Goal: Task Accomplishment & Management: Manage account settings

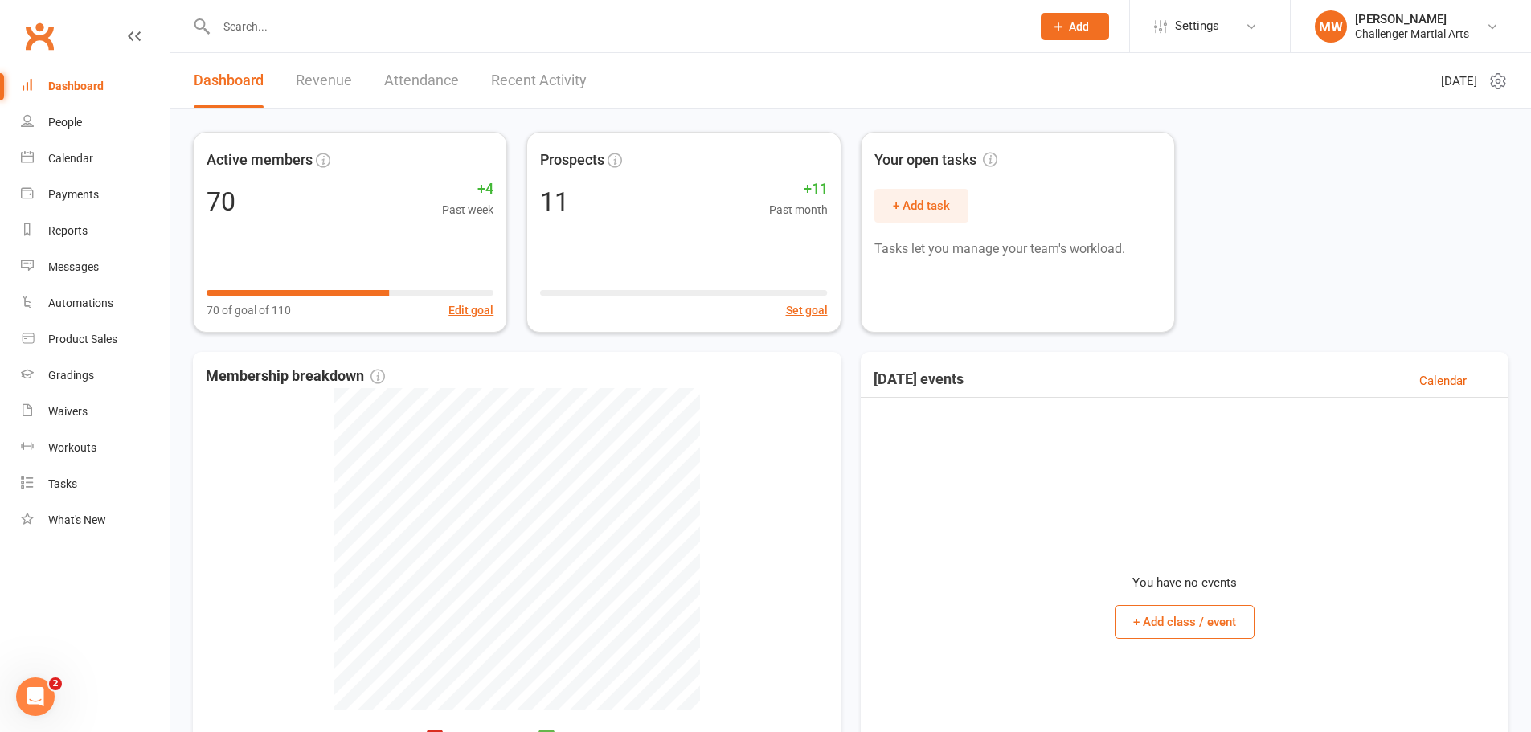
click at [56, 92] on div "Dashboard" at bounding box center [75, 86] width 55 height 13
click at [80, 126] on div "People" at bounding box center [65, 122] width 34 height 13
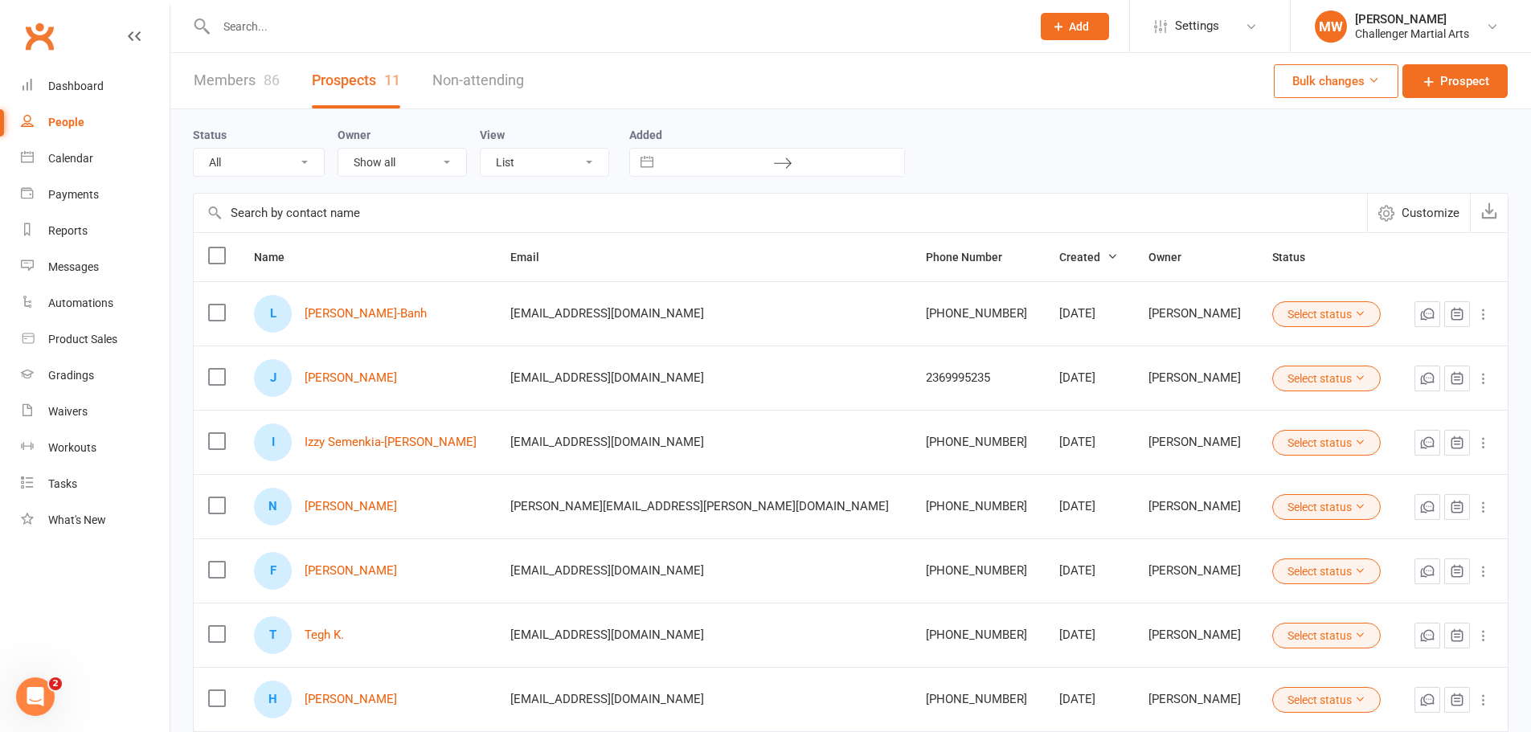
click at [233, 83] on link "Members 86" at bounding box center [237, 80] width 86 height 55
select select "100"
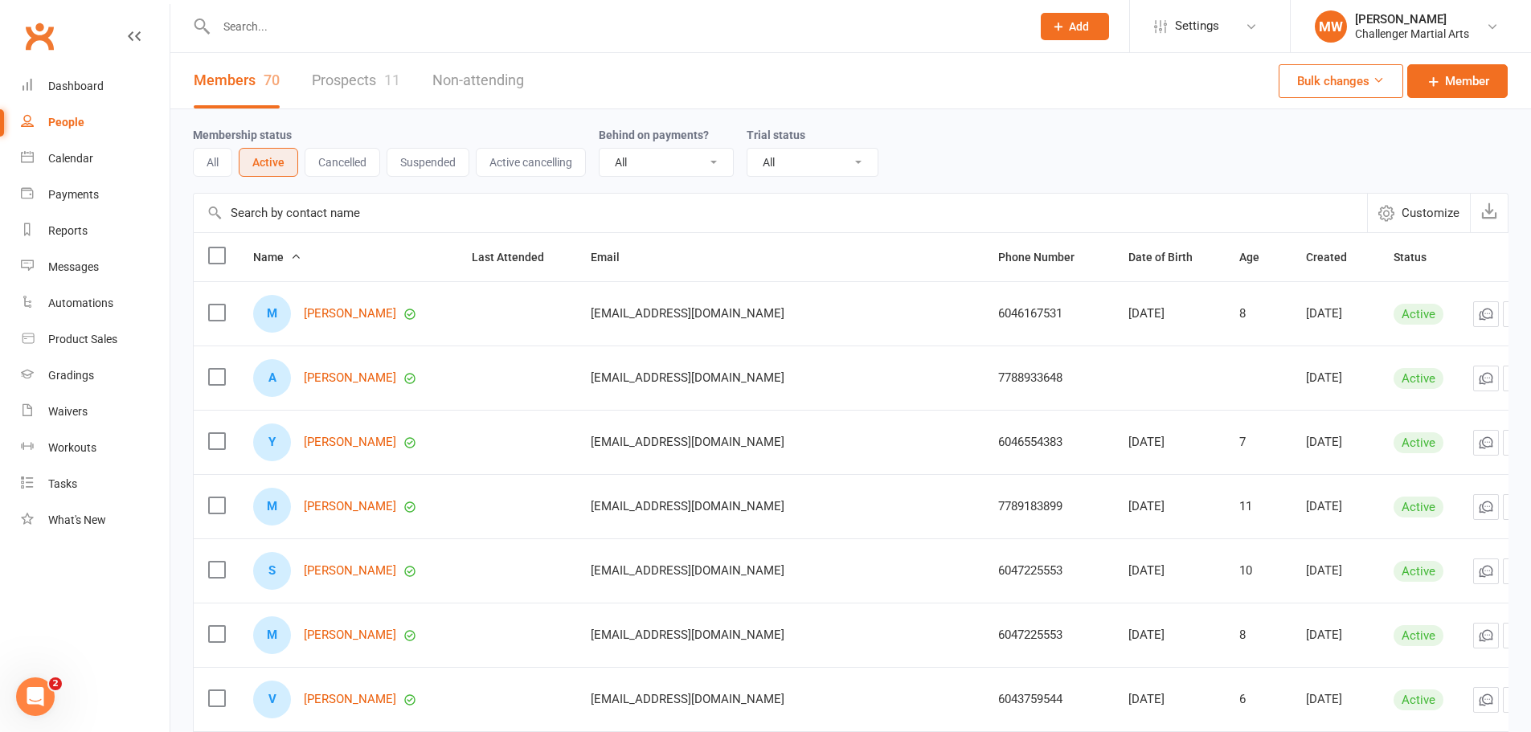
click at [338, 162] on button "Cancelled" at bounding box center [343, 162] width 76 height 29
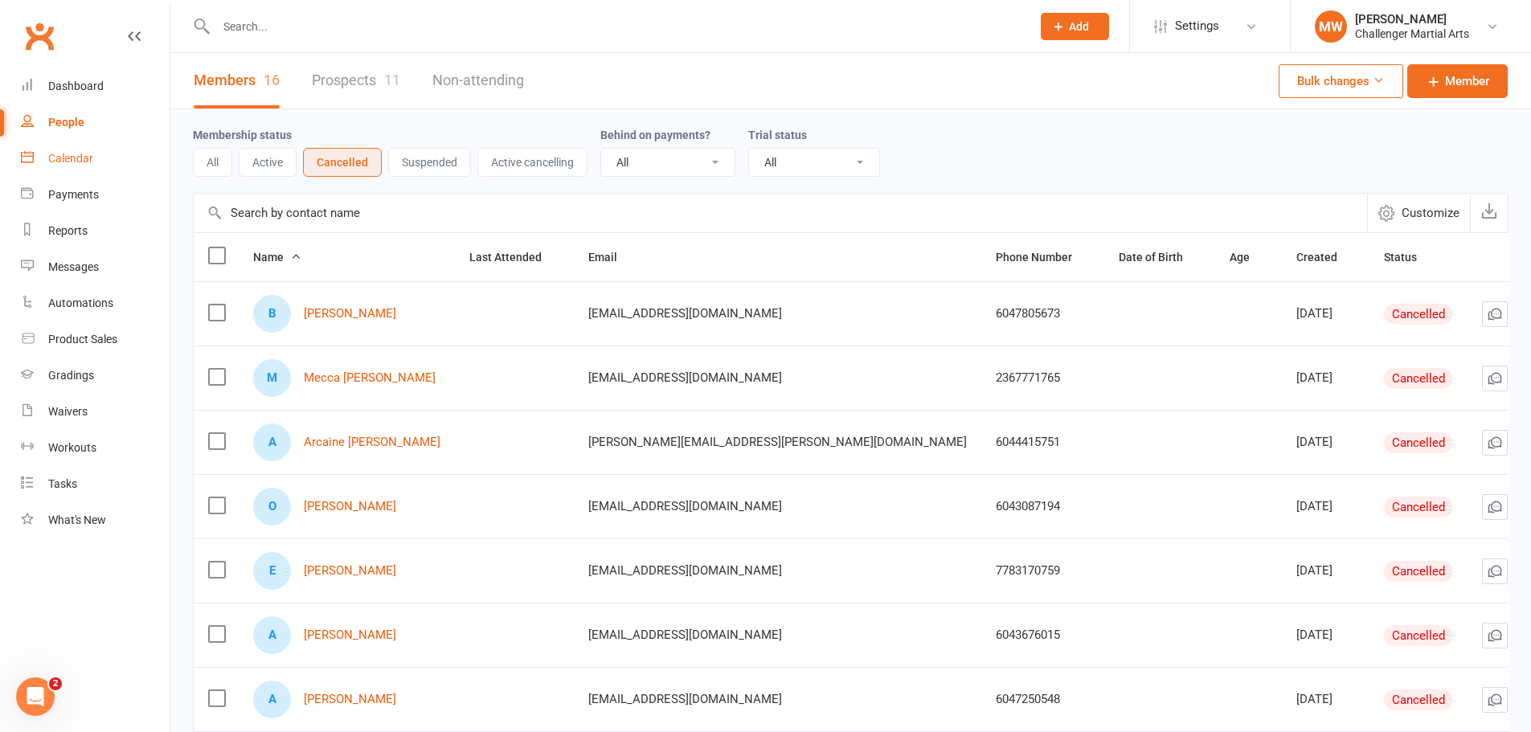
click at [103, 162] on link "Calendar" at bounding box center [95, 159] width 149 height 36
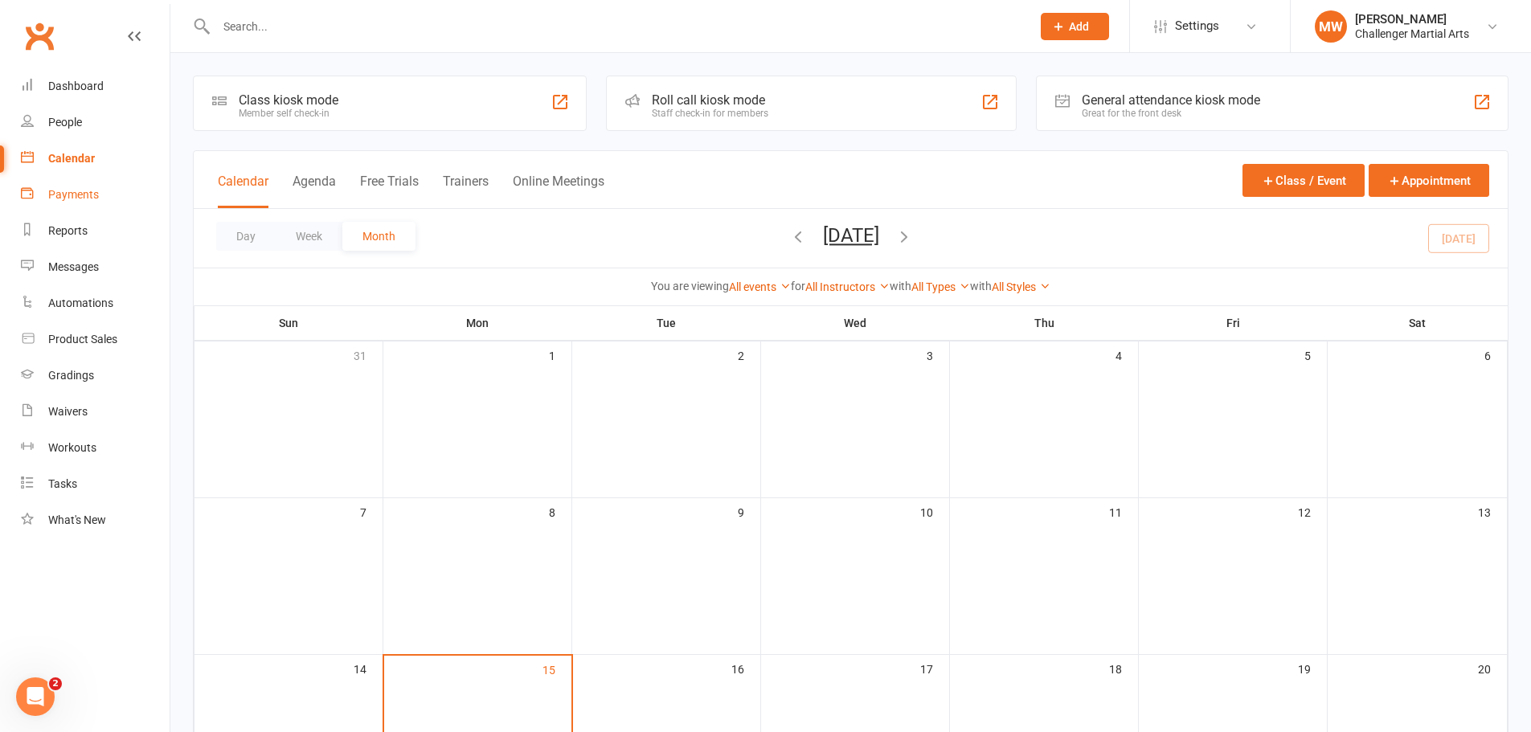
click at [72, 191] on div "Payments" at bounding box center [73, 194] width 51 height 13
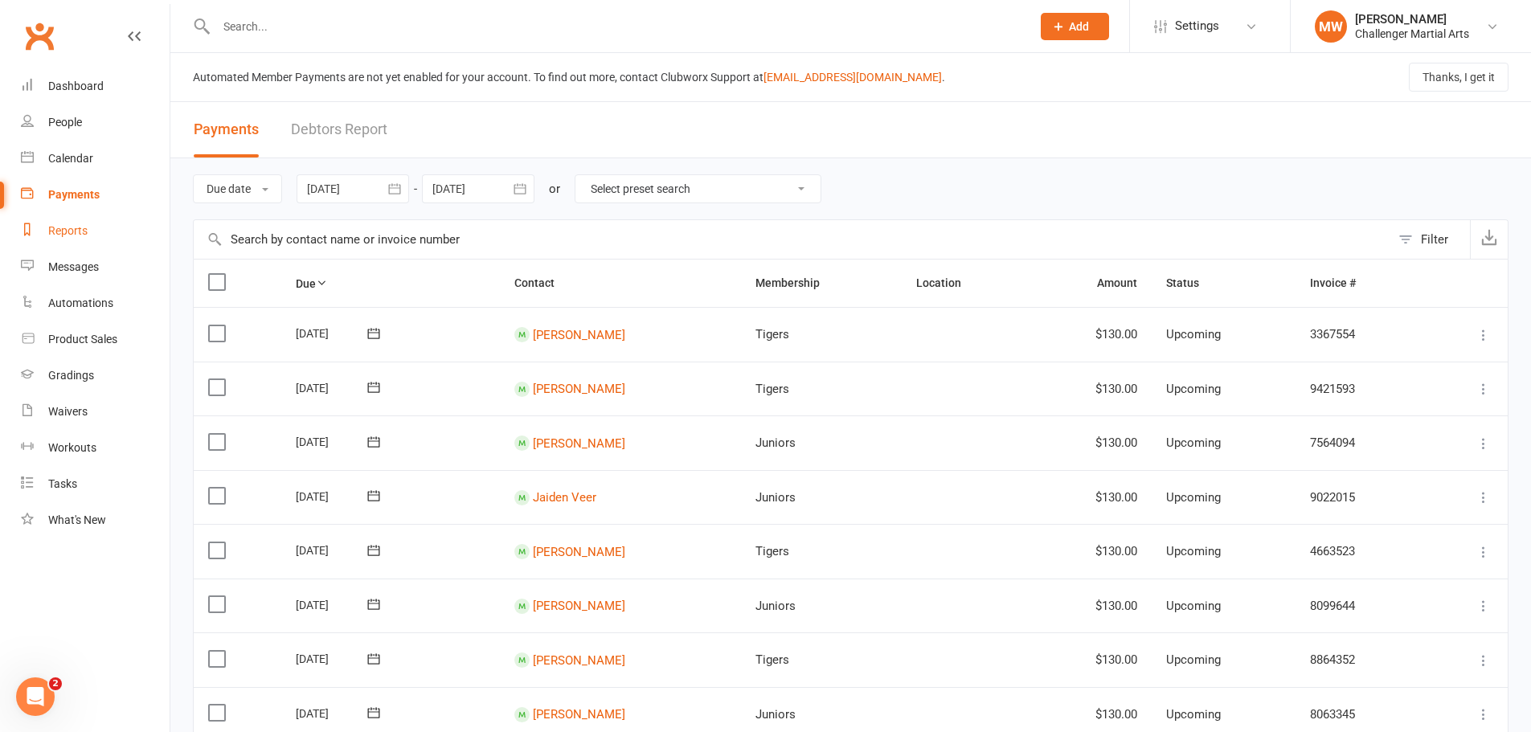
click at [67, 231] on div "Reports" at bounding box center [67, 230] width 39 height 13
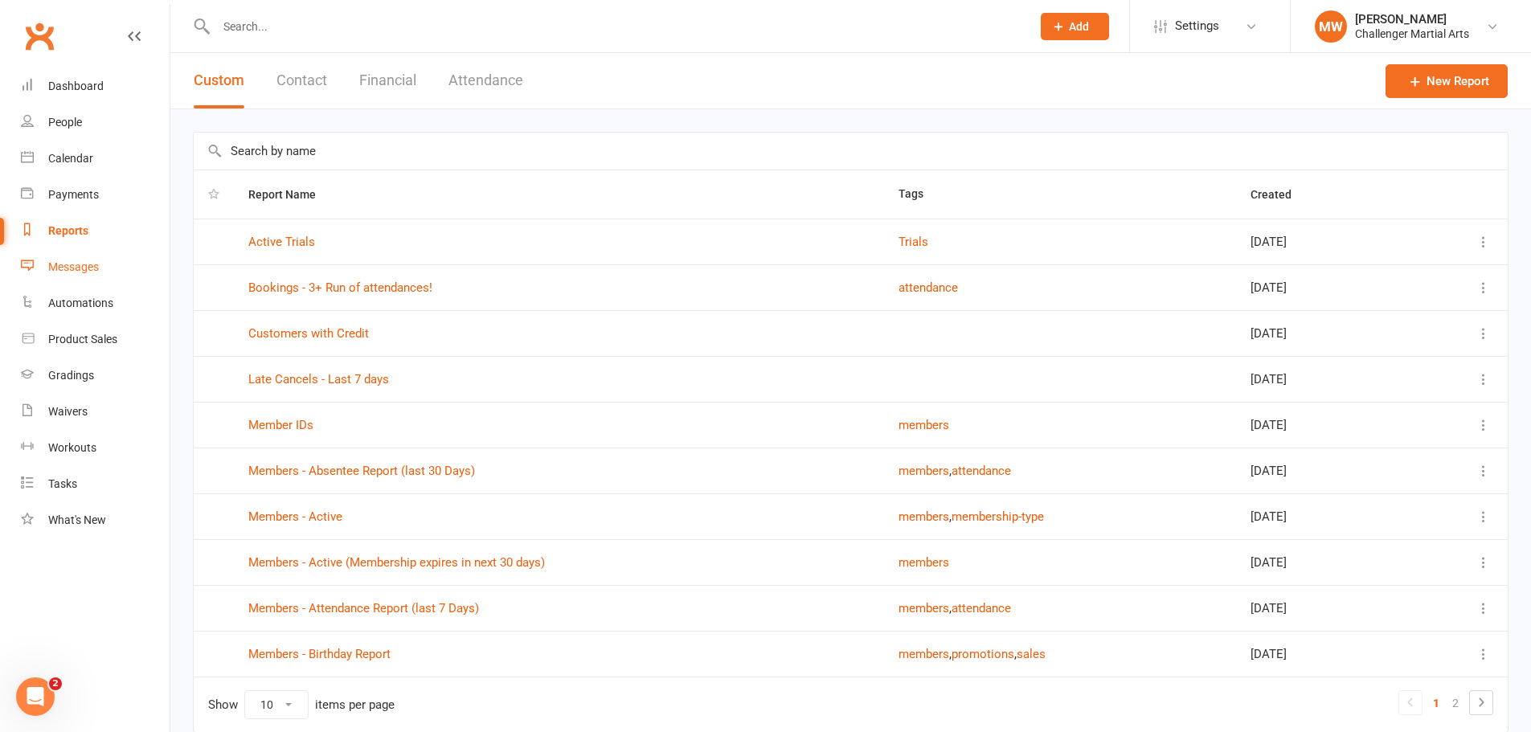
click at [84, 270] on div "Messages" at bounding box center [73, 266] width 51 height 13
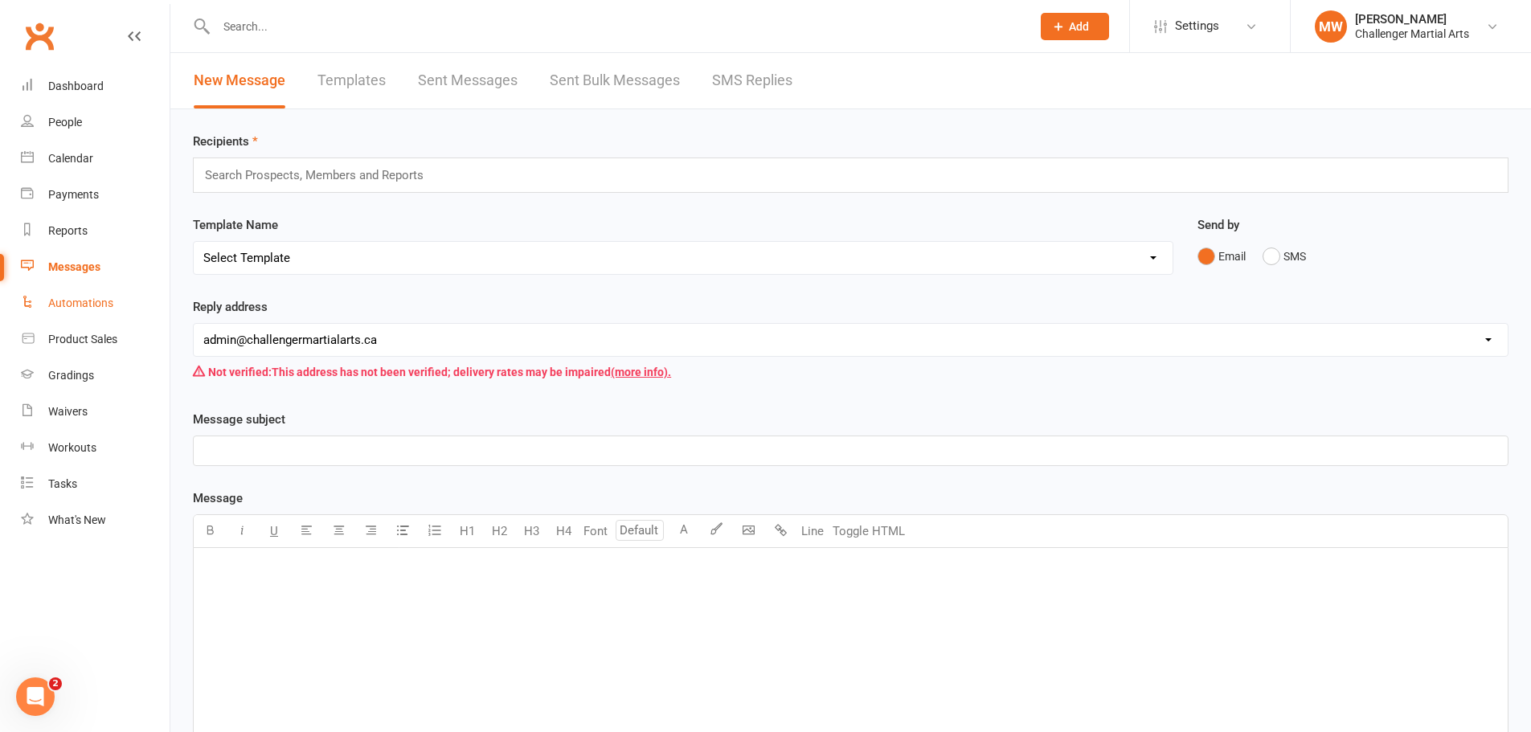
click at [89, 296] on link "Automations" at bounding box center [95, 303] width 149 height 36
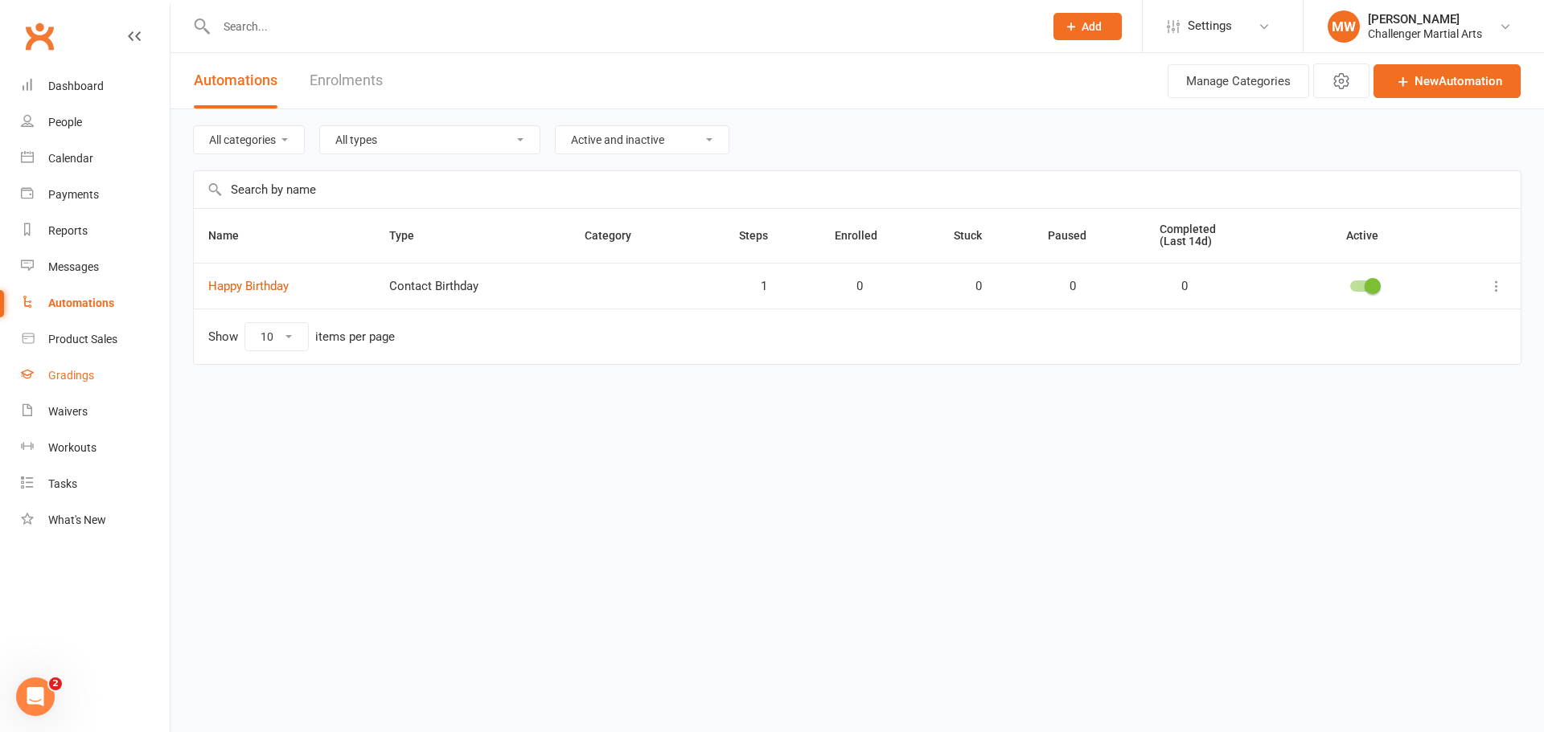
click at [66, 373] on div "Gradings" at bounding box center [71, 375] width 46 height 13
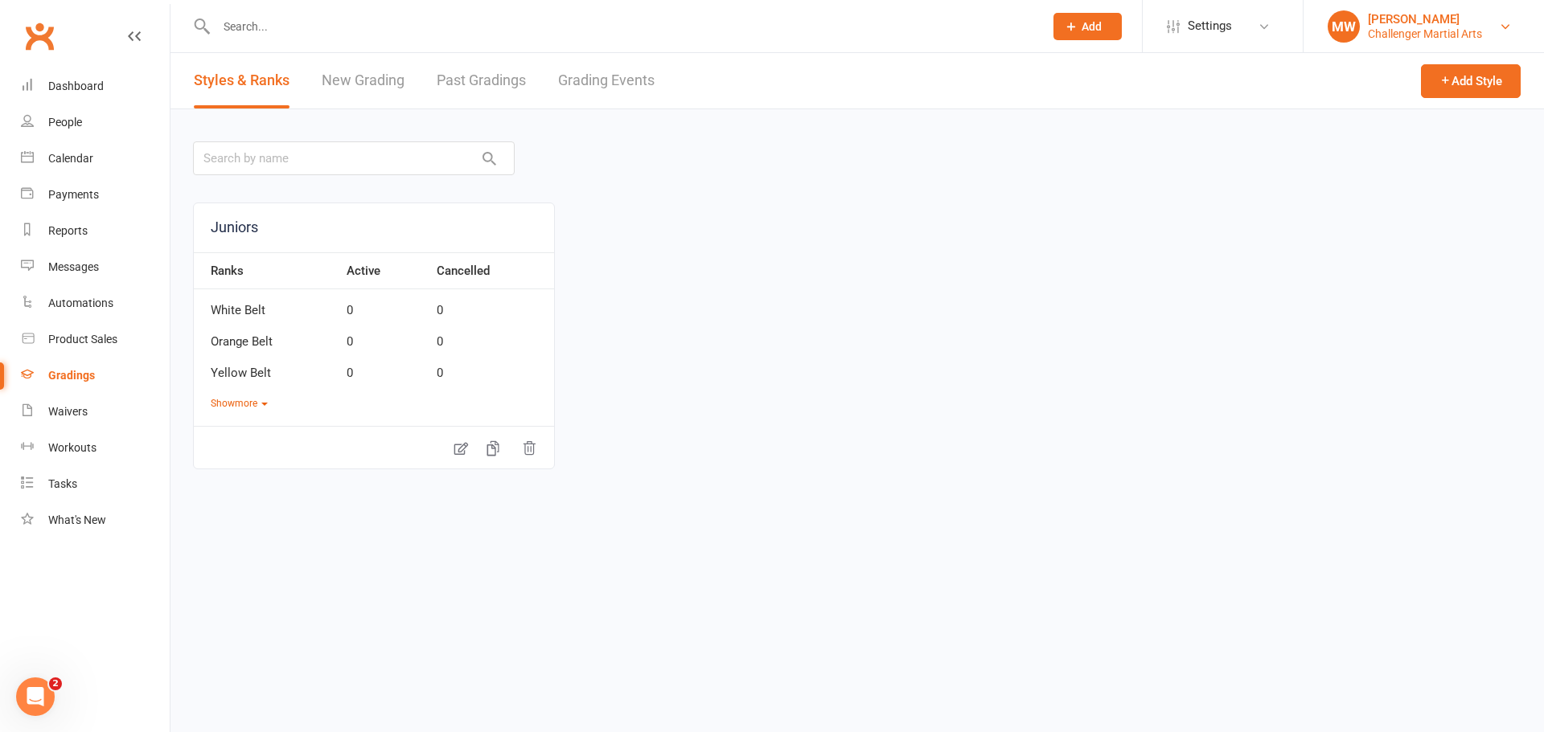
click at [1399, 27] on div "Challenger Martial Arts" at bounding box center [1424, 34] width 114 height 14
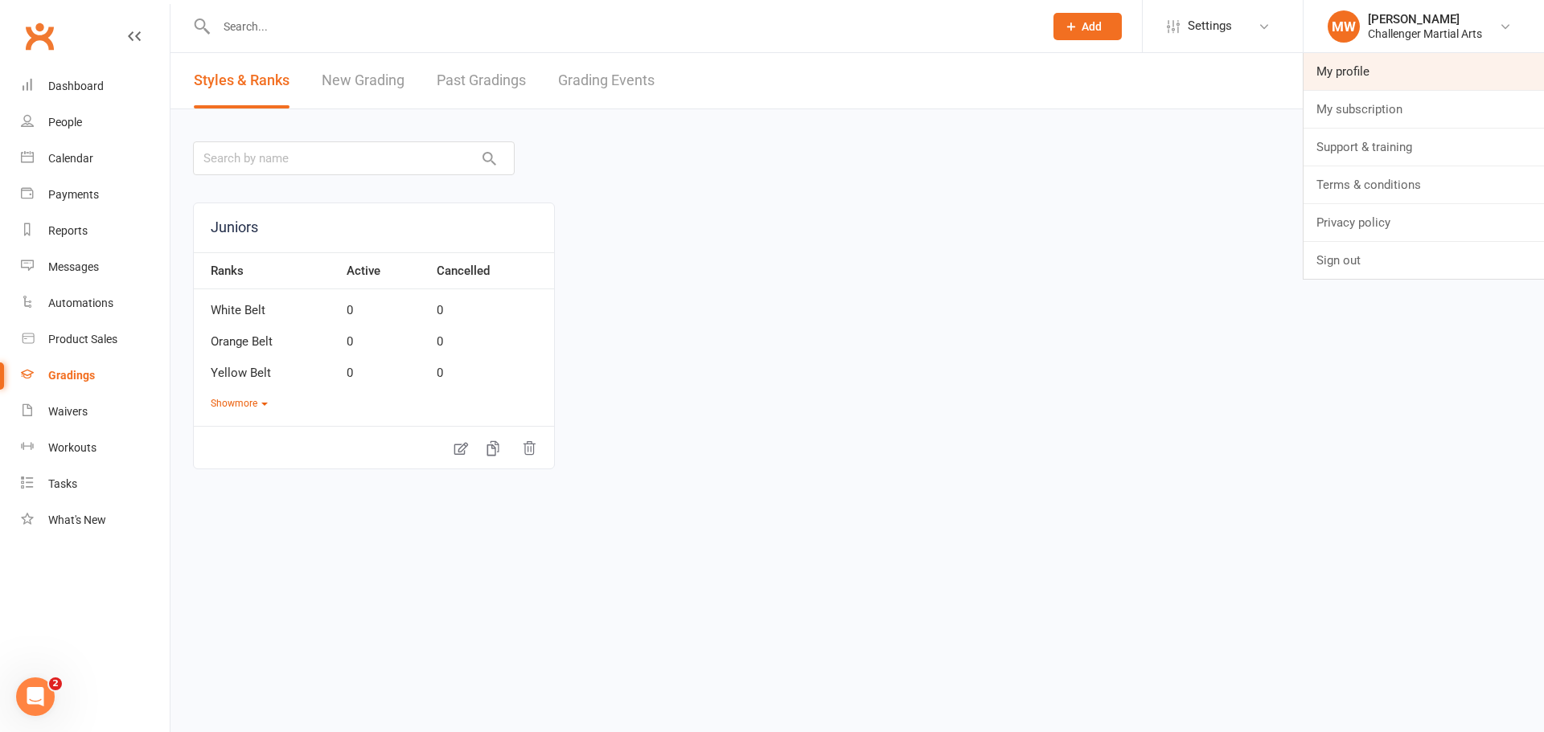
click at [1359, 65] on link "My profile" at bounding box center [1423, 71] width 240 height 37
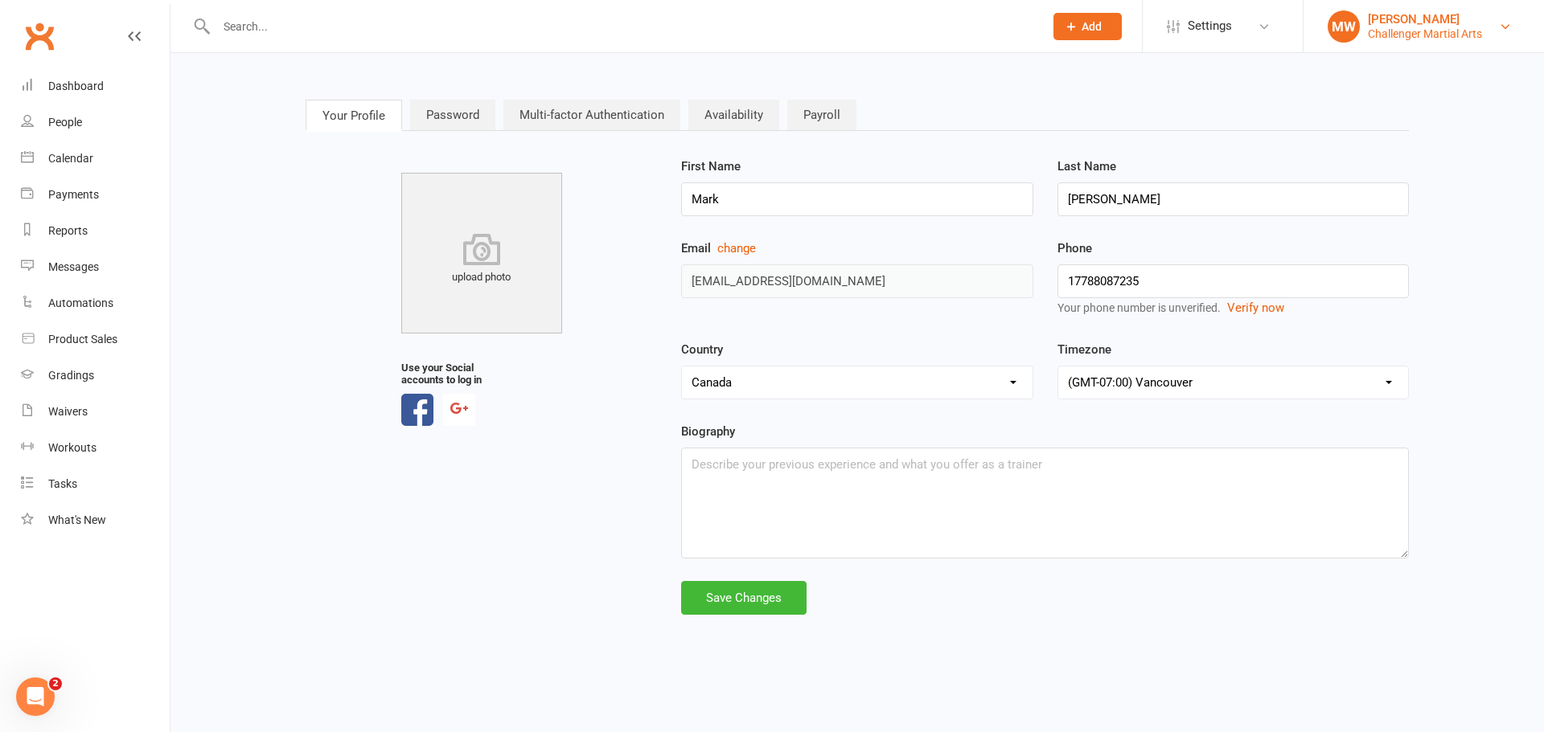
click at [1381, 16] on div "[PERSON_NAME]" at bounding box center [1424, 19] width 114 height 14
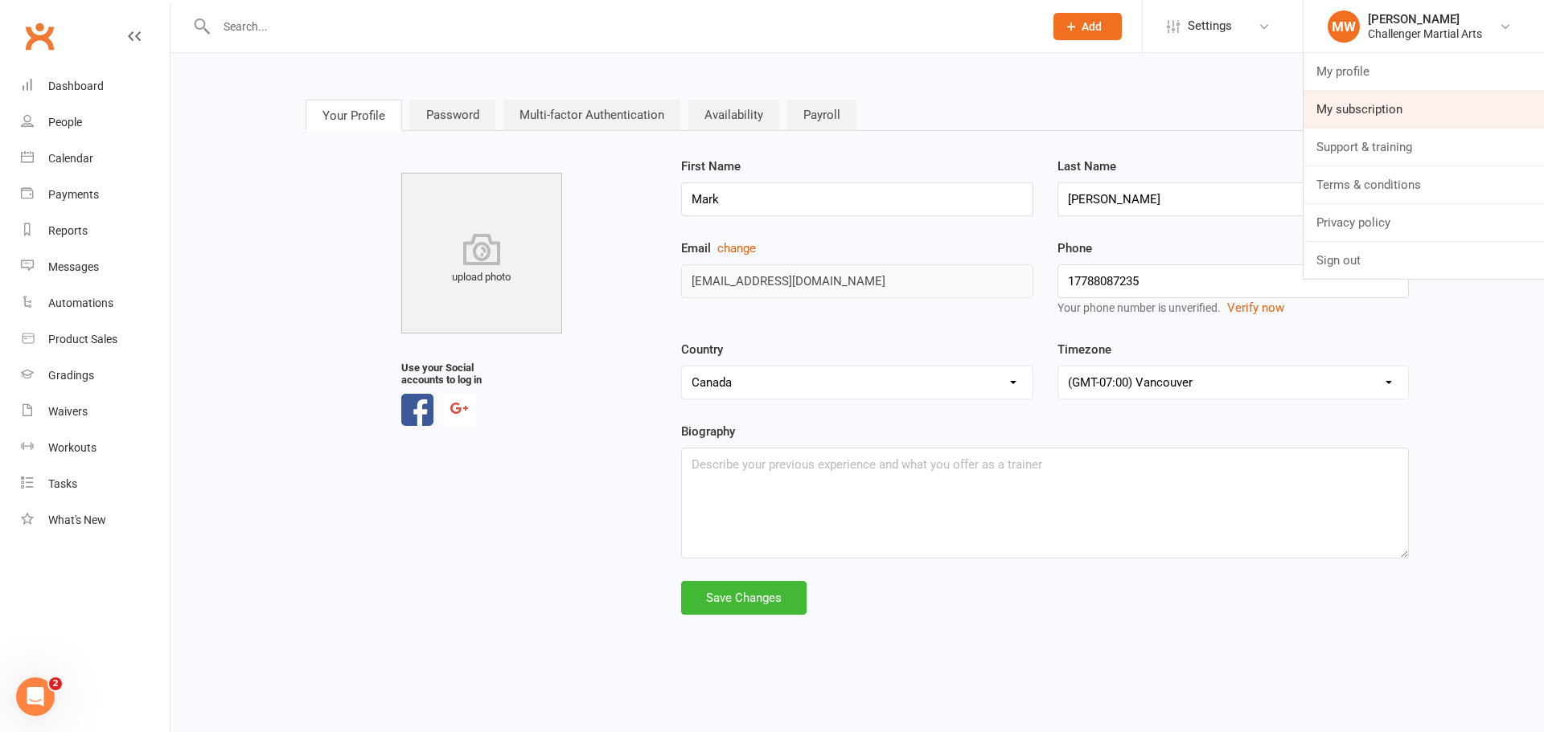
click at [1351, 106] on link "My subscription" at bounding box center [1423, 109] width 240 height 37
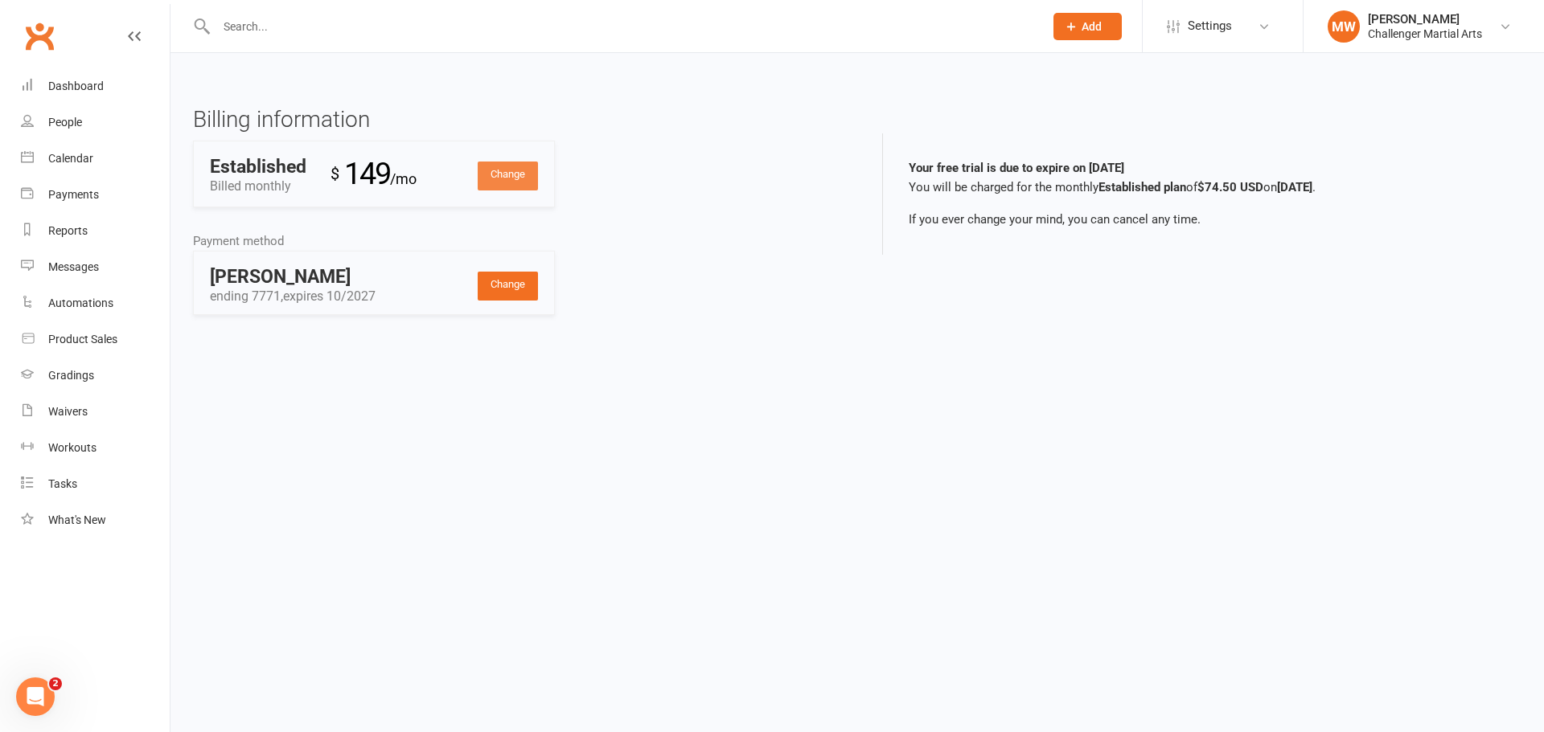
click at [500, 178] on link "Change" at bounding box center [508, 176] width 60 height 29
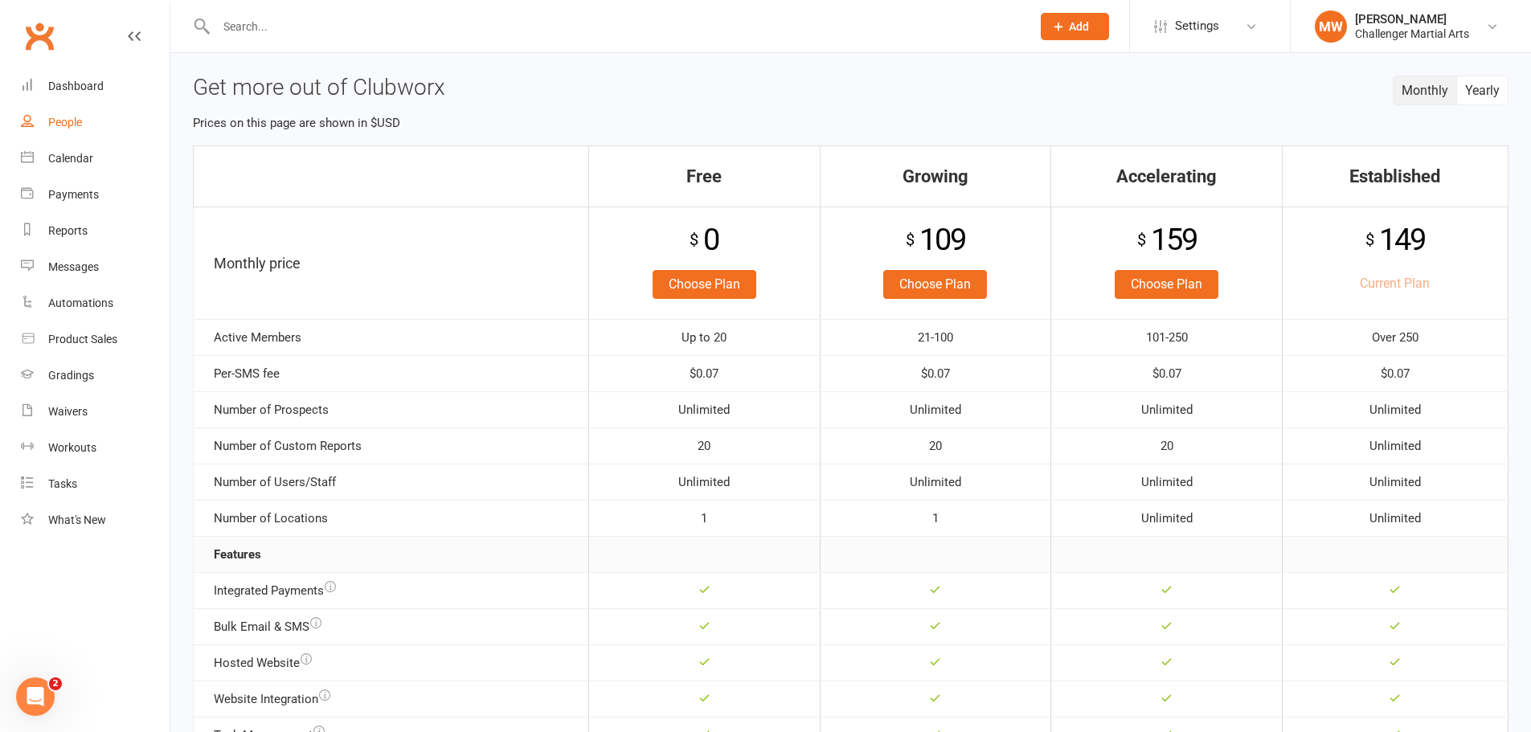
click at [68, 129] on div "People" at bounding box center [65, 122] width 34 height 13
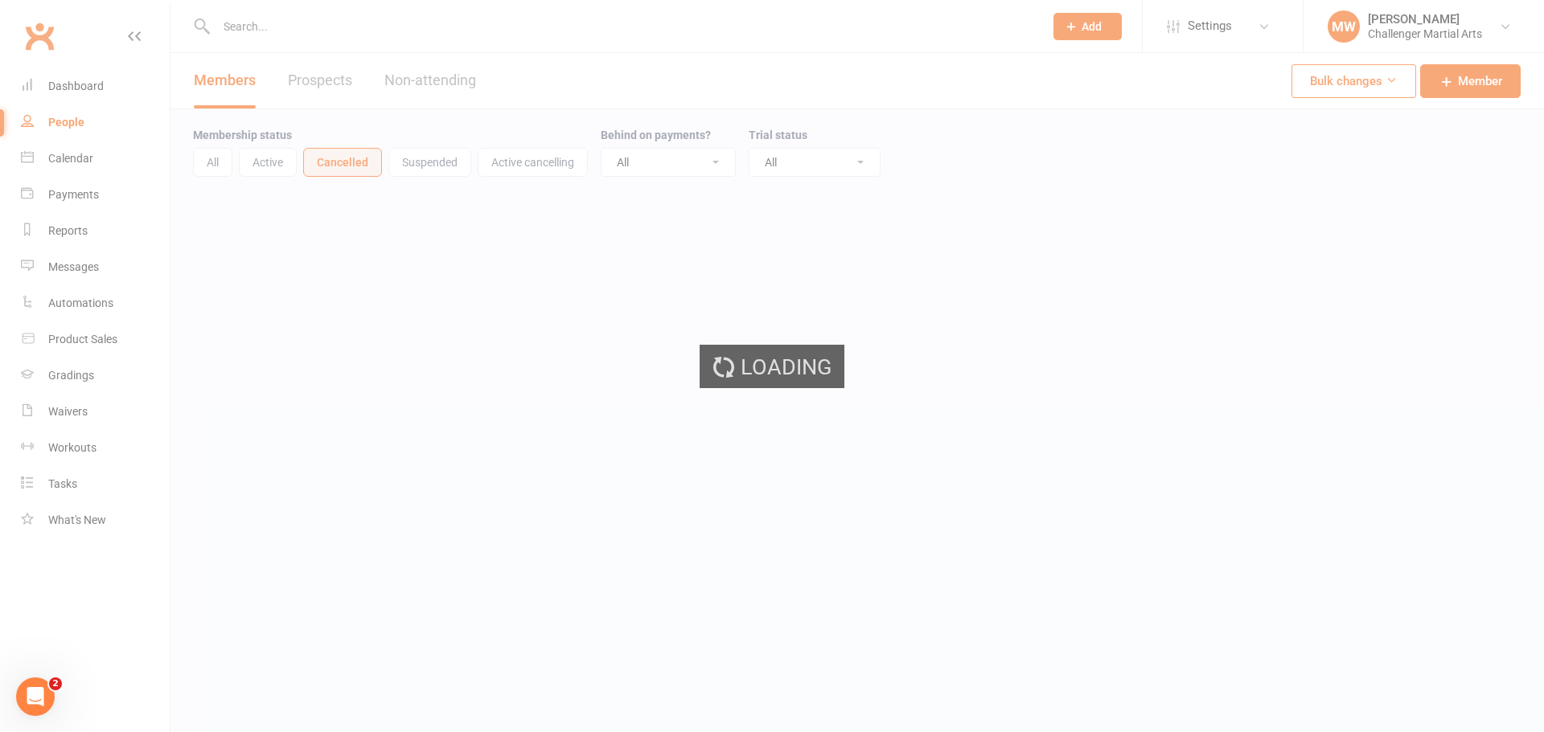
select select "100"
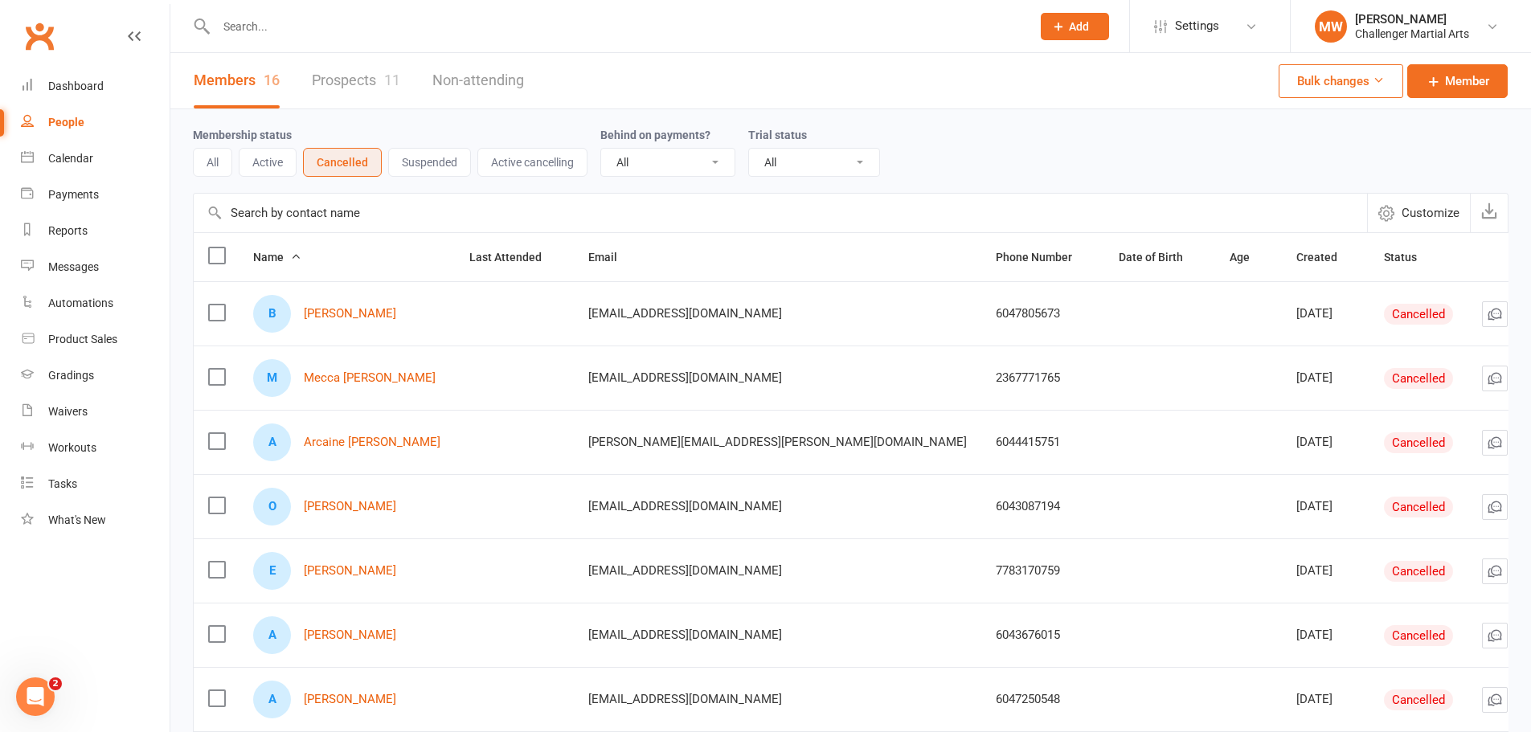
click at [277, 166] on button "Active" at bounding box center [268, 162] width 58 height 29
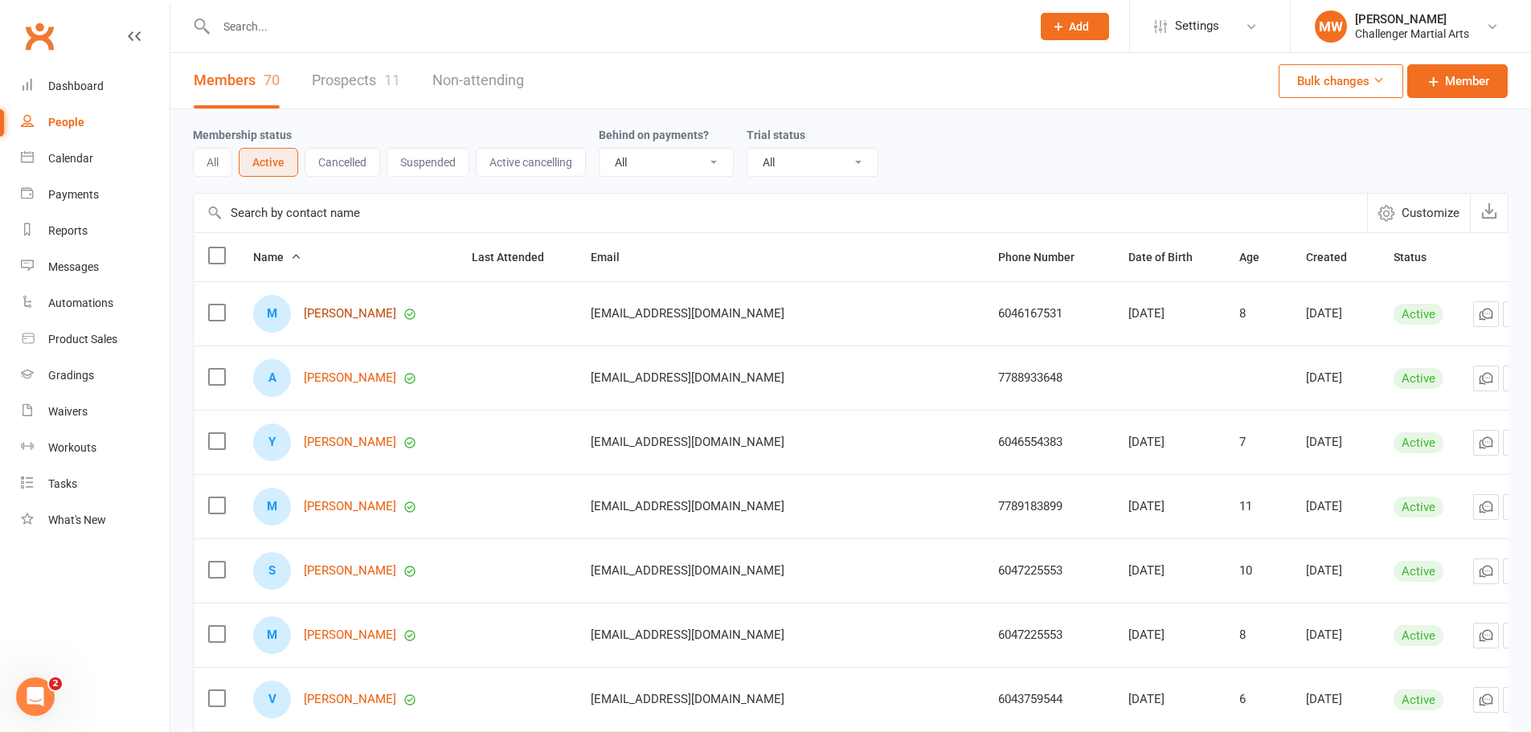
click at [337, 312] on link "[PERSON_NAME]" at bounding box center [350, 314] width 92 height 14
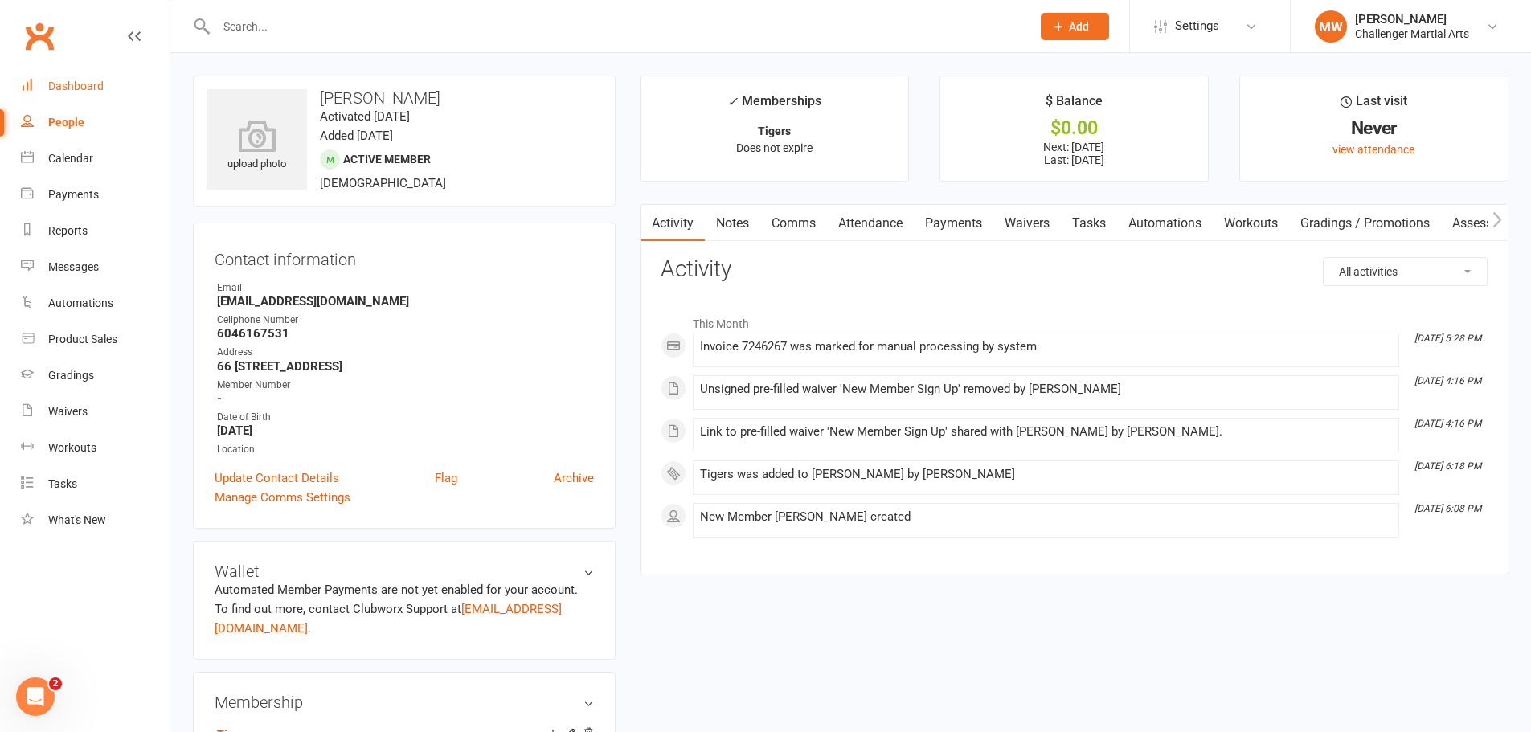
click at [73, 91] on div "Dashboard" at bounding box center [75, 86] width 55 height 13
